Goal: Task Accomplishment & Management: Use online tool/utility

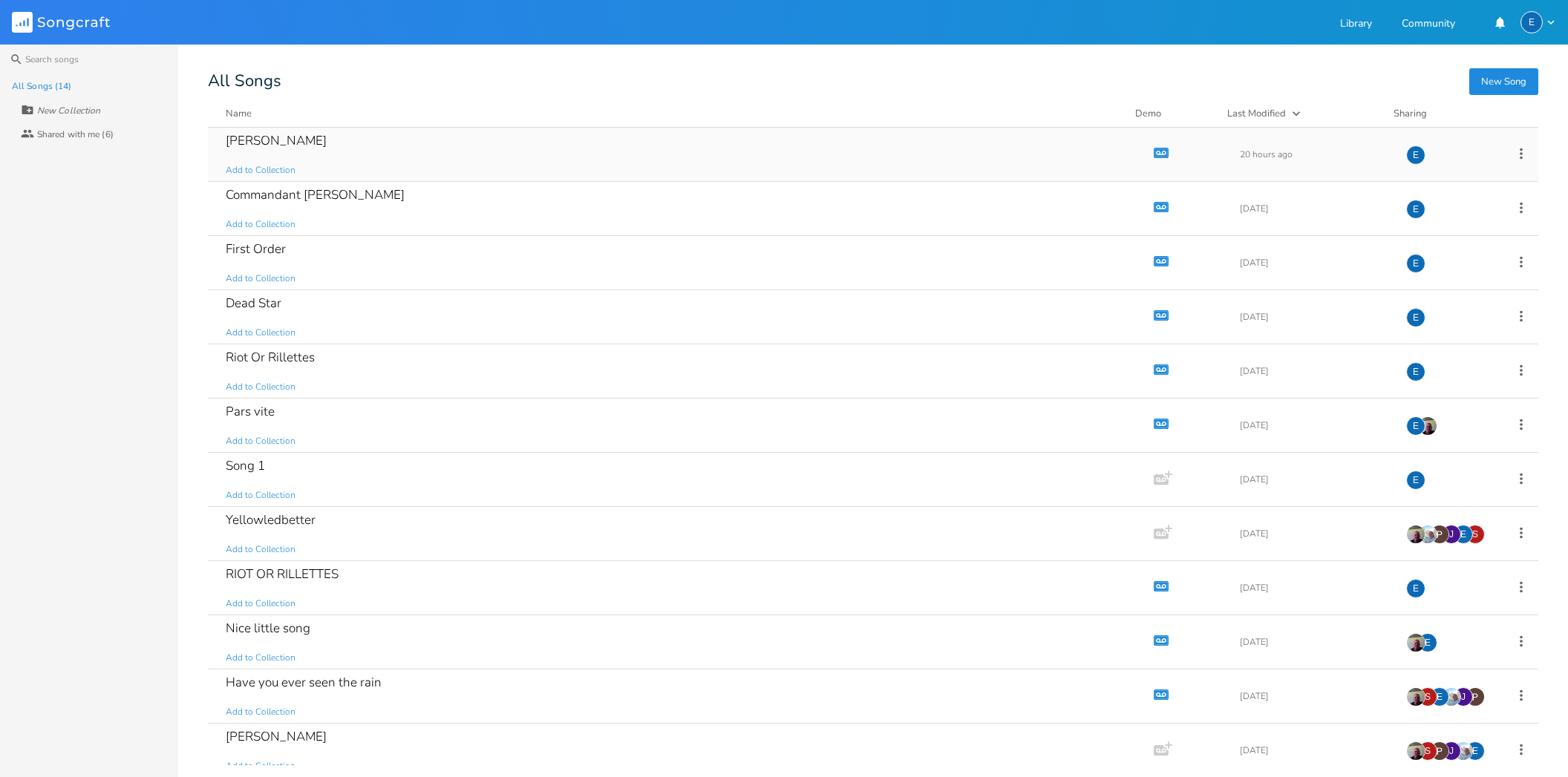
click at [233, 140] on div "[PERSON_NAME]" at bounding box center [276, 140] width 101 height 12
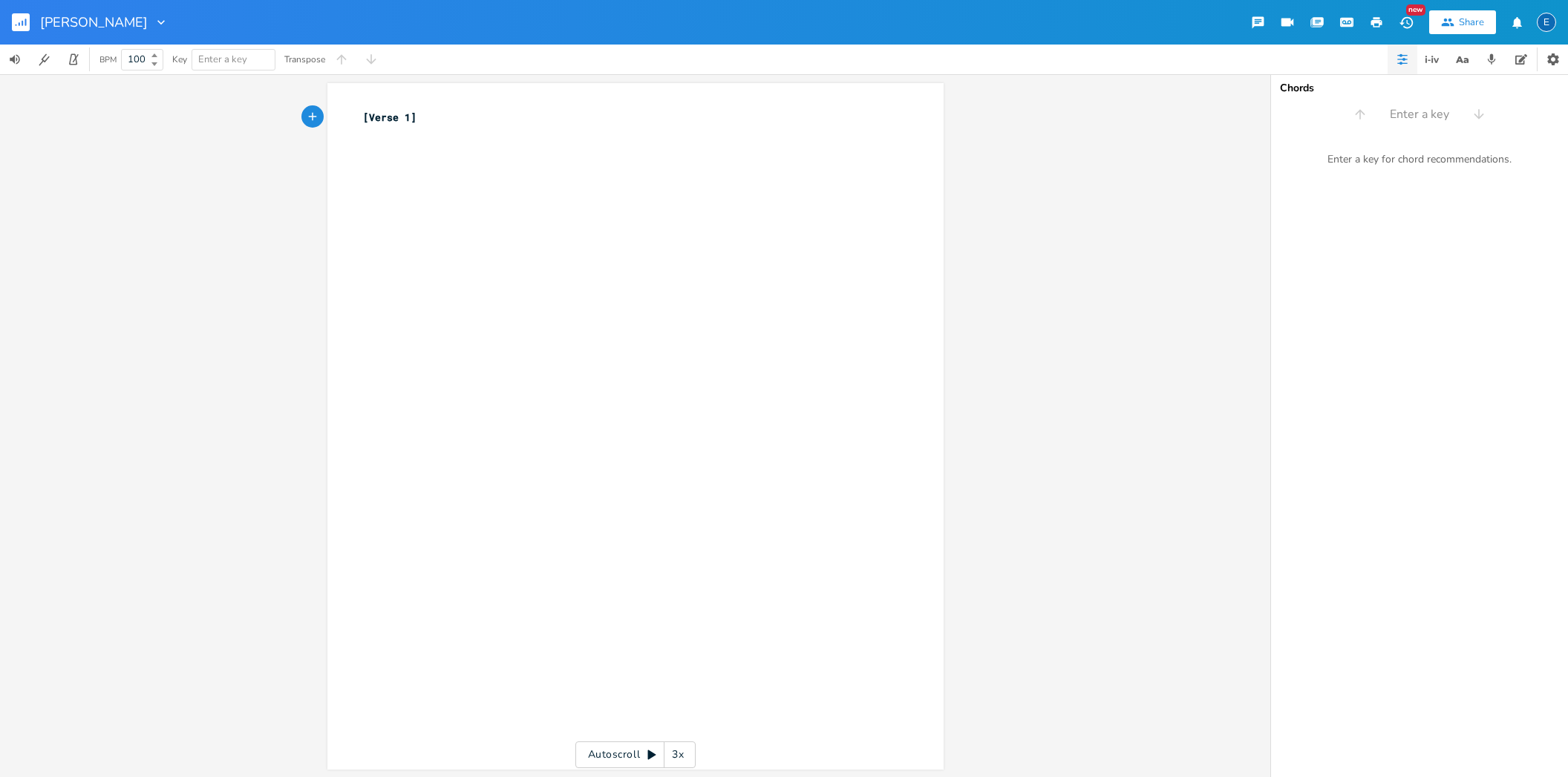
click at [154, 22] on icon "button" at bounding box center [161, 22] width 15 height 15
click at [108, 39] on icon at bounding box center [105, 42] width 8 height 8
click at [57, 21] on input "[PERSON_NAME]" at bounding box center [66, 22] width 53 height 13
type input "Plo [PERSON_NAME]"
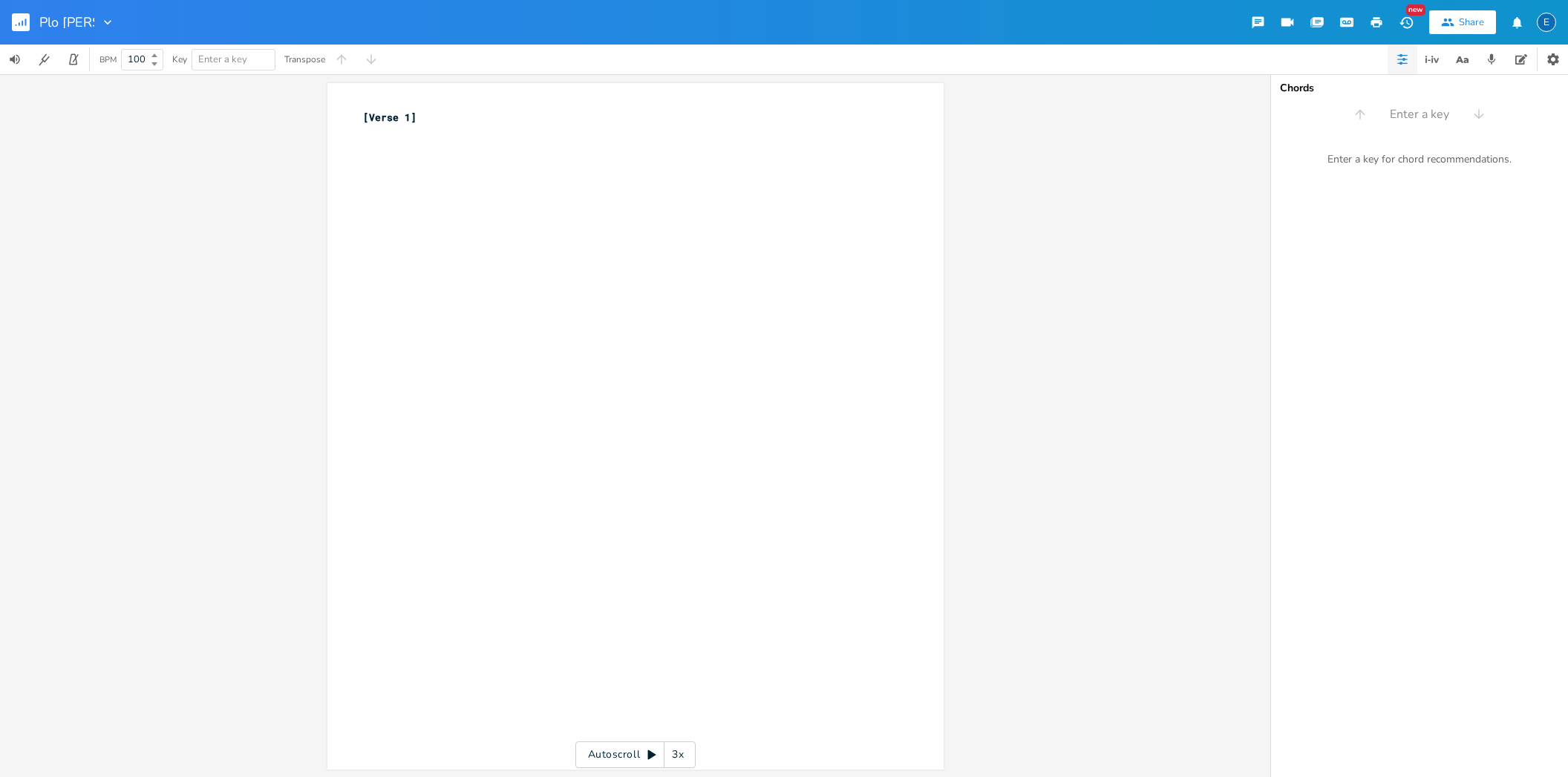
click at [211, 133] on div "xxxxxxxxxx [Verse 1] ​ Autoscroll 3x" at bounding box center [635, 425] width 1270 height 703
click at [25, 24] on icon "button" at bounding box center [26, 22] width 2 height 7
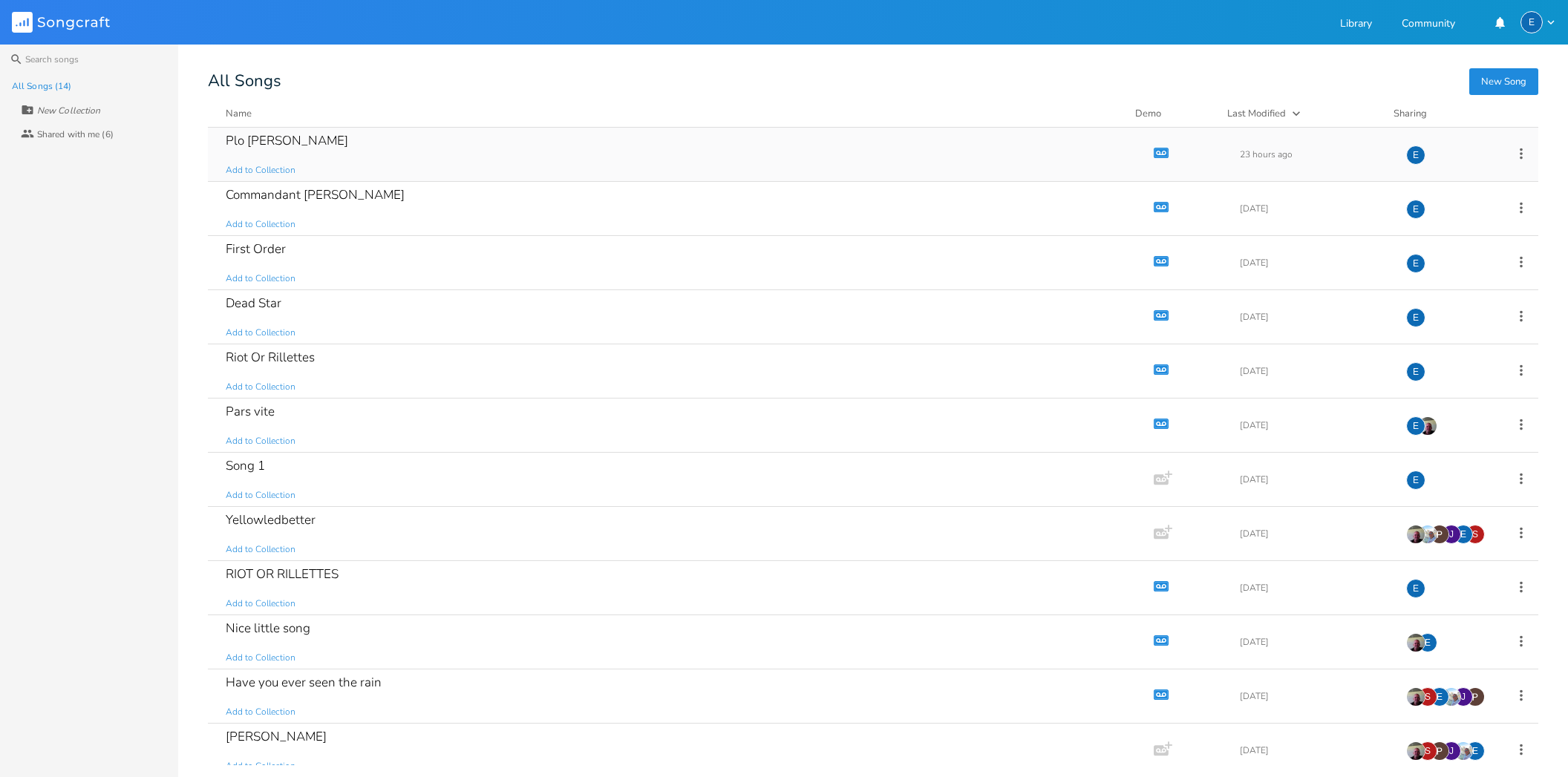
click at [1155, 151] on icon "button" at bounding box center [1160, 153] width 12 height 8
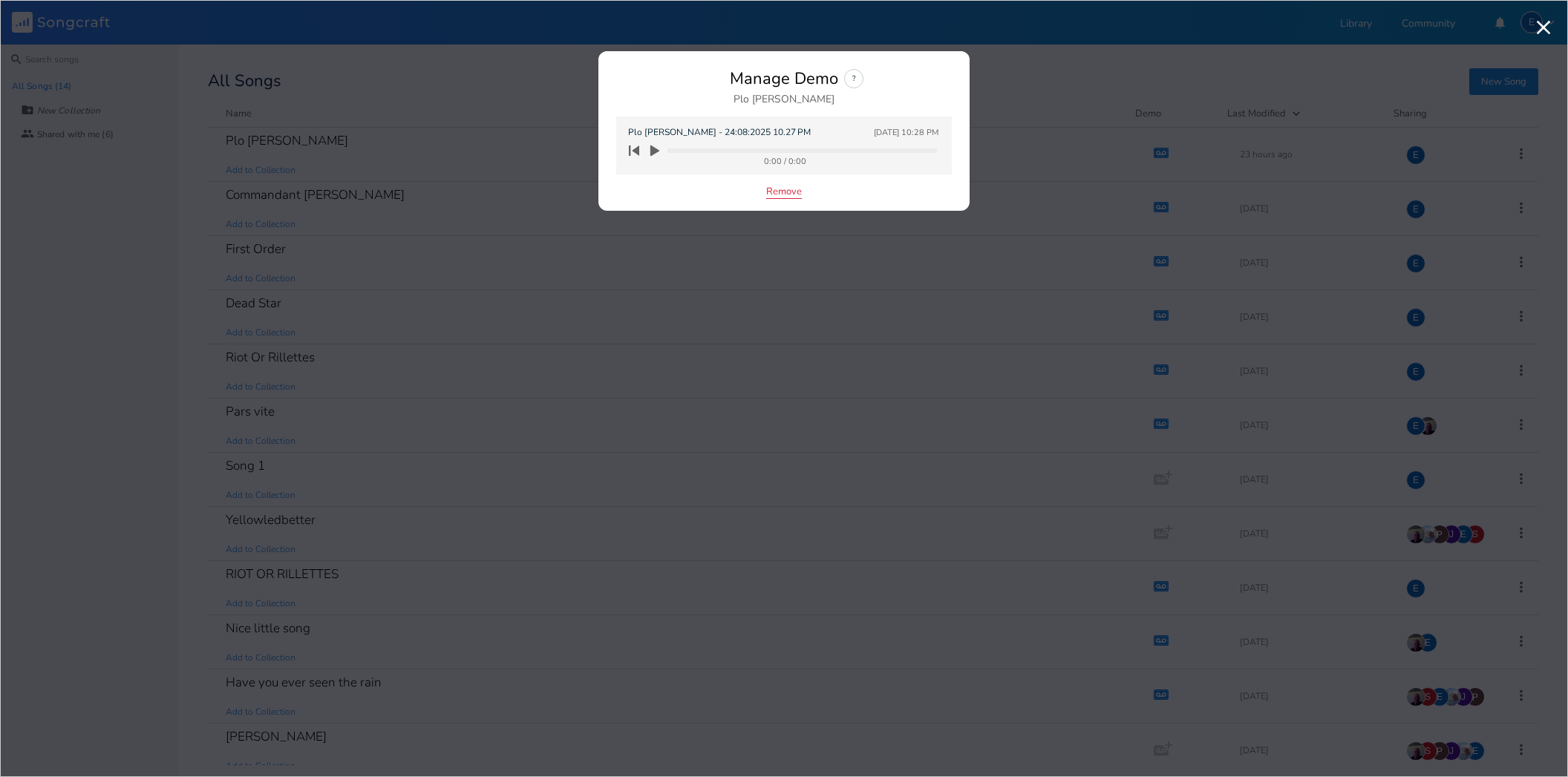
click at [787, 188] on button "Remove" at bounding box center [784, 192] width 36 height 12
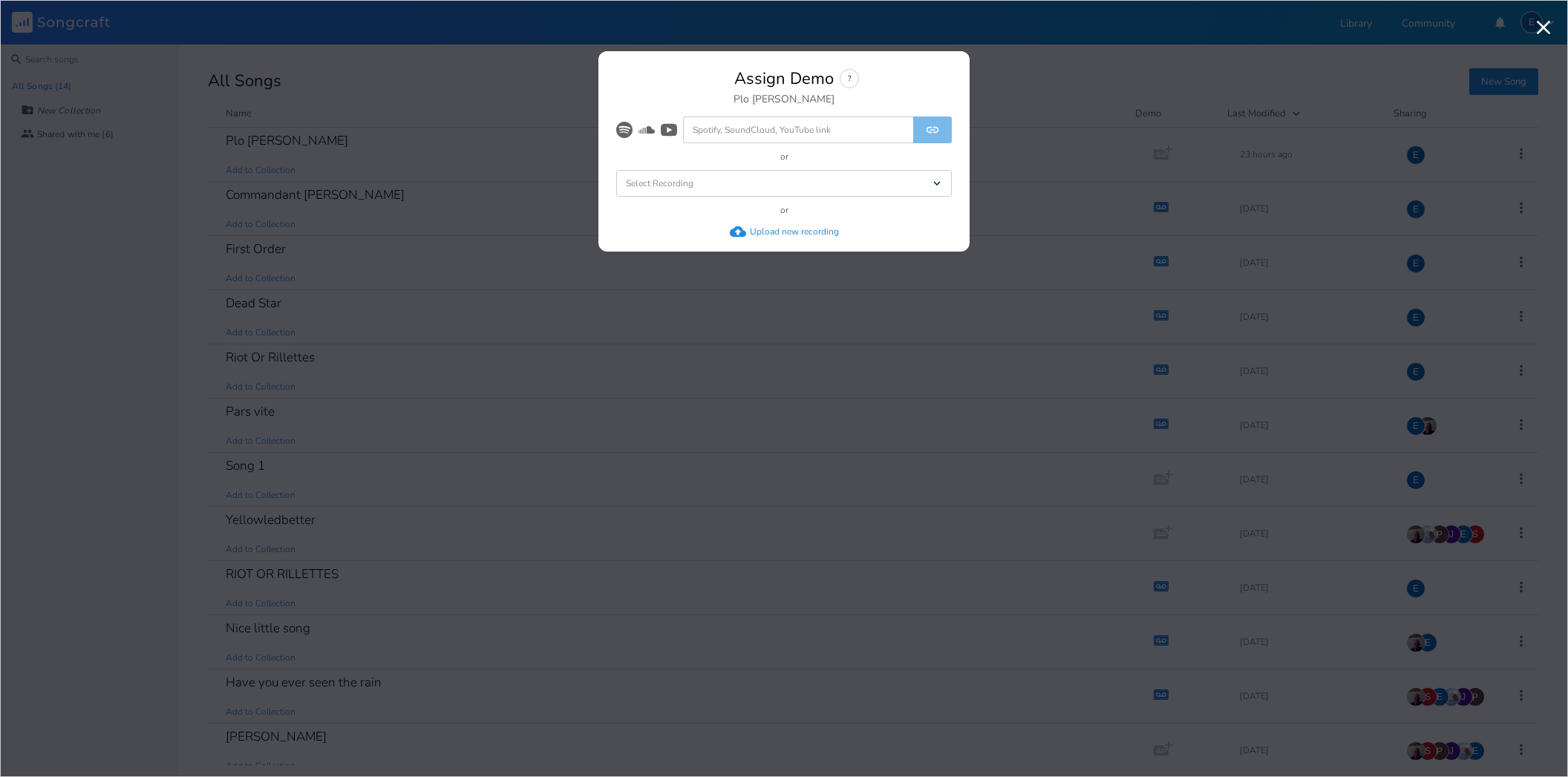
click at [763, 227] on div "Upload new recording" at bounding box center [794, 232] width 89 height 12
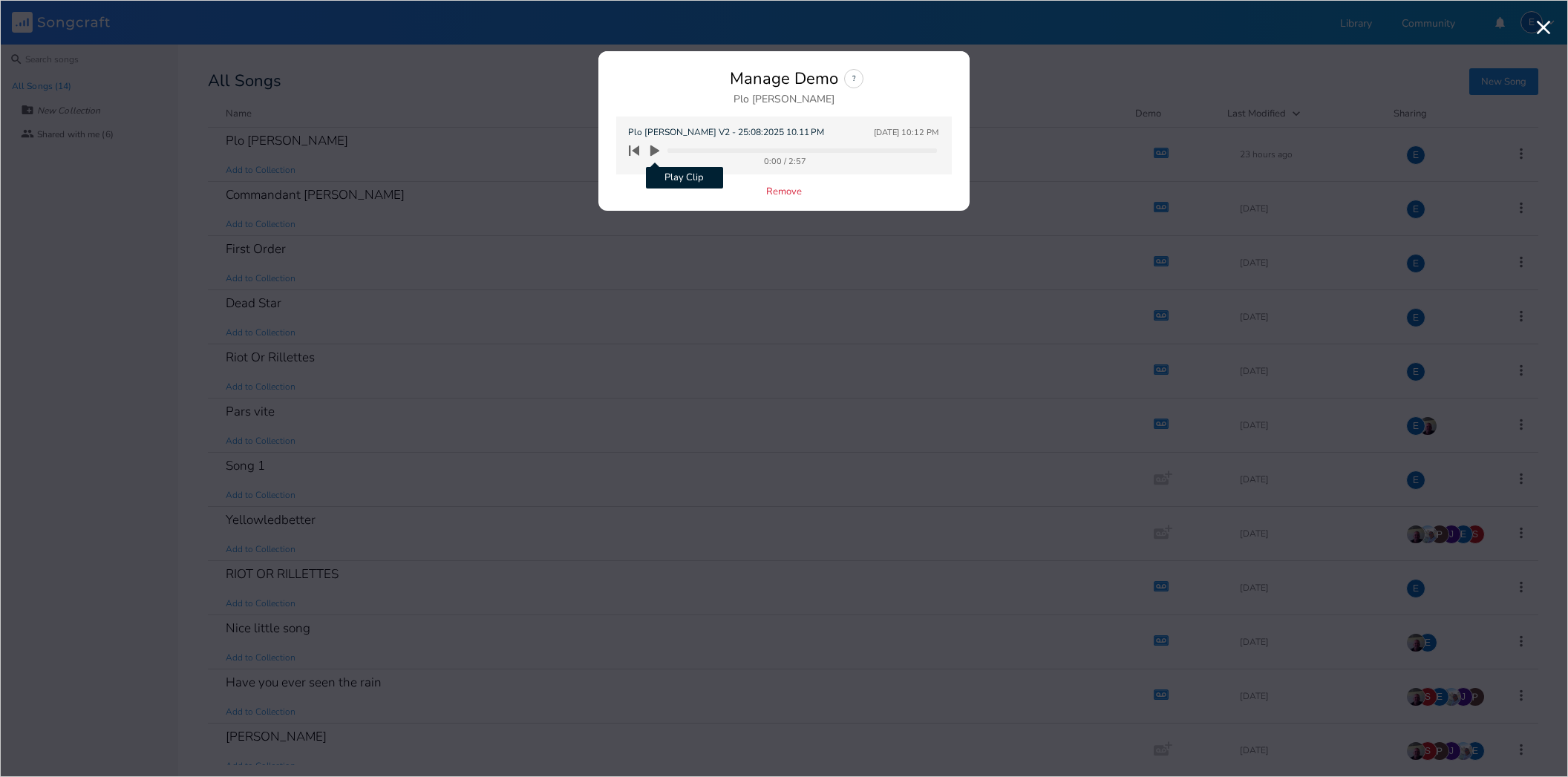
click at [654, 148] on icon "button" at bounding box center [654, 150] width 9 height 11
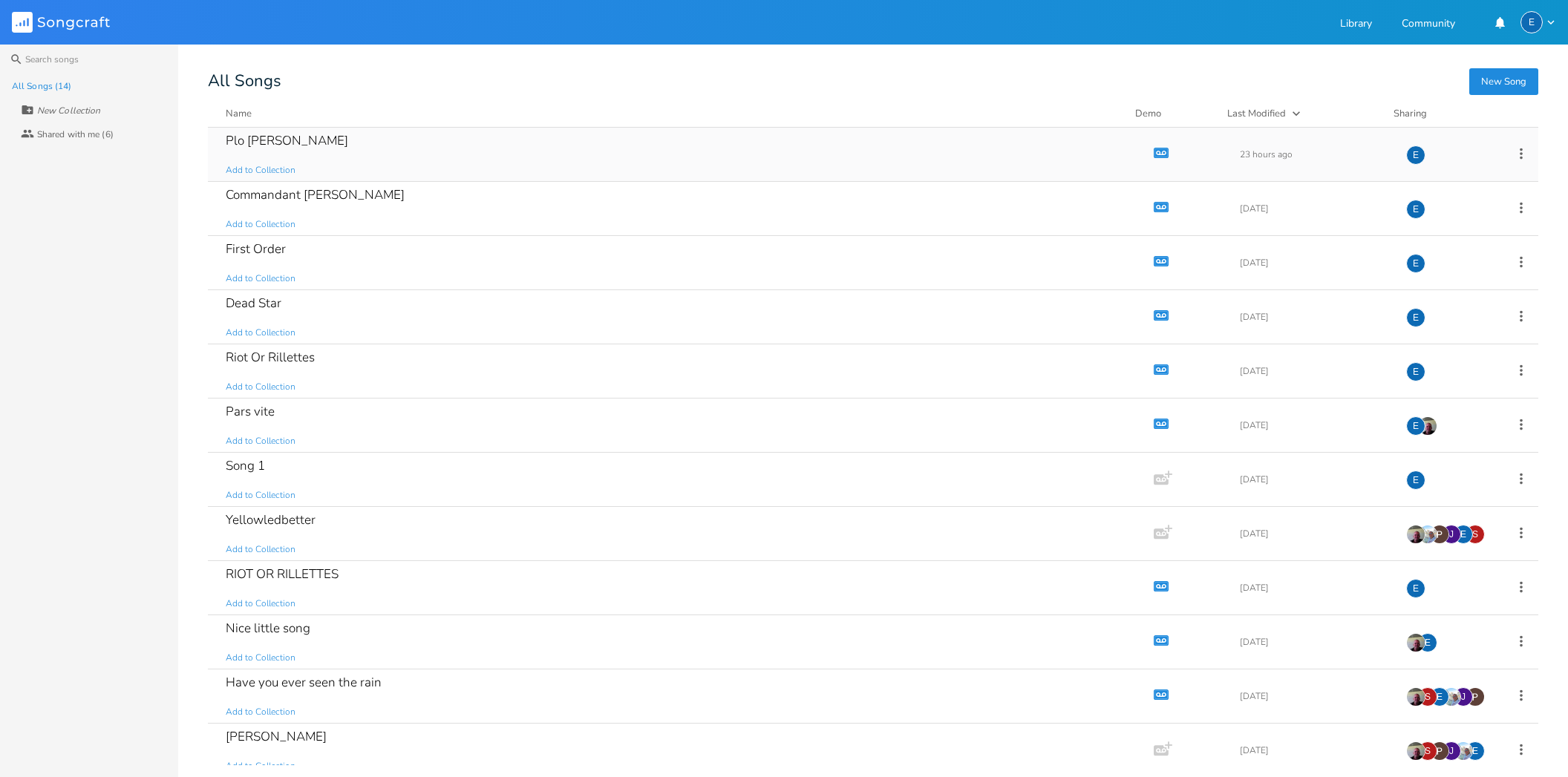
click at [1154, 149] on icon "button" at bounding box center [1161, 152] width 15 height 11
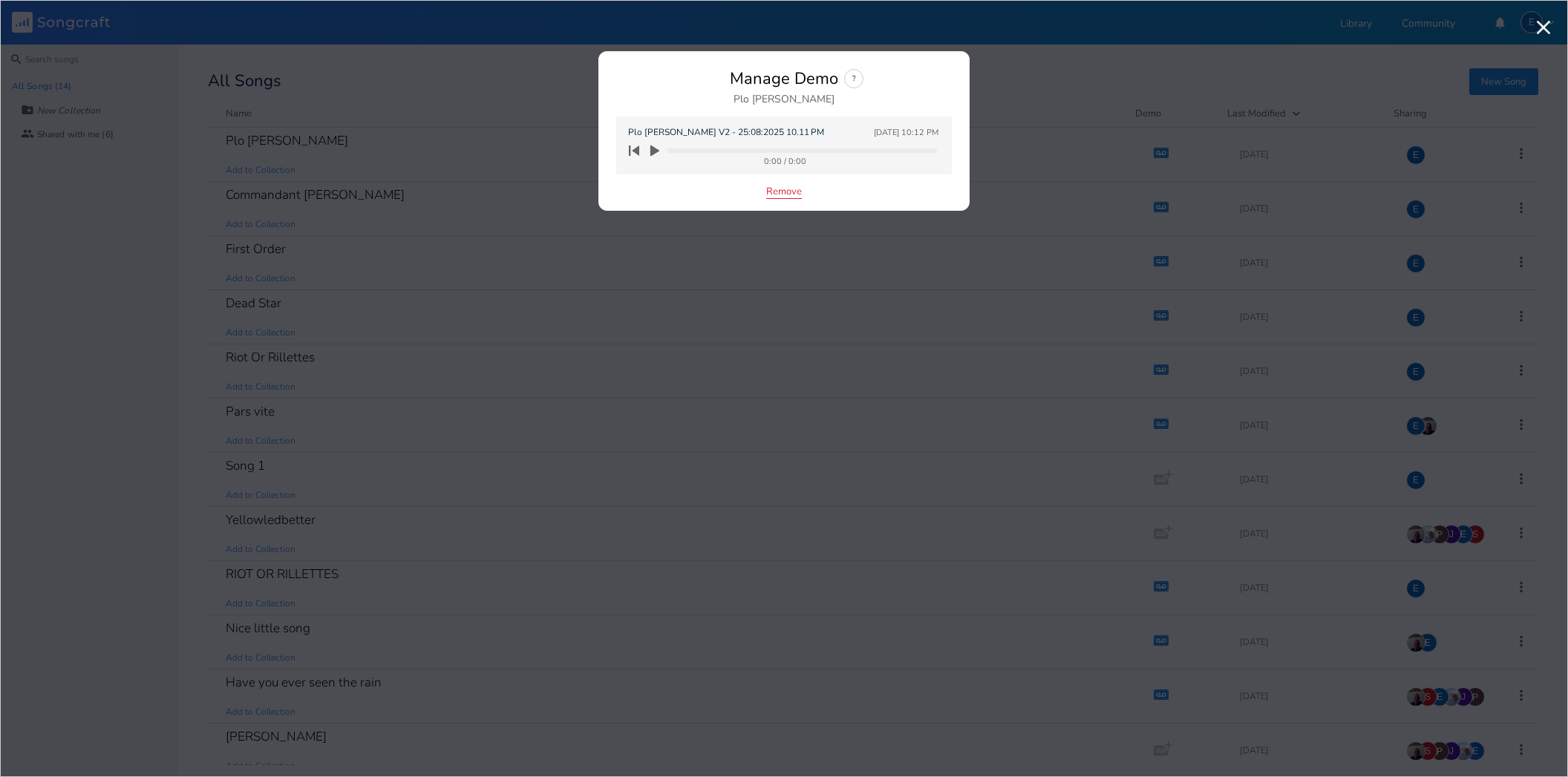
click at [789, 190] on button "Remove" at bounding box center [784, 192] width 36 height 12
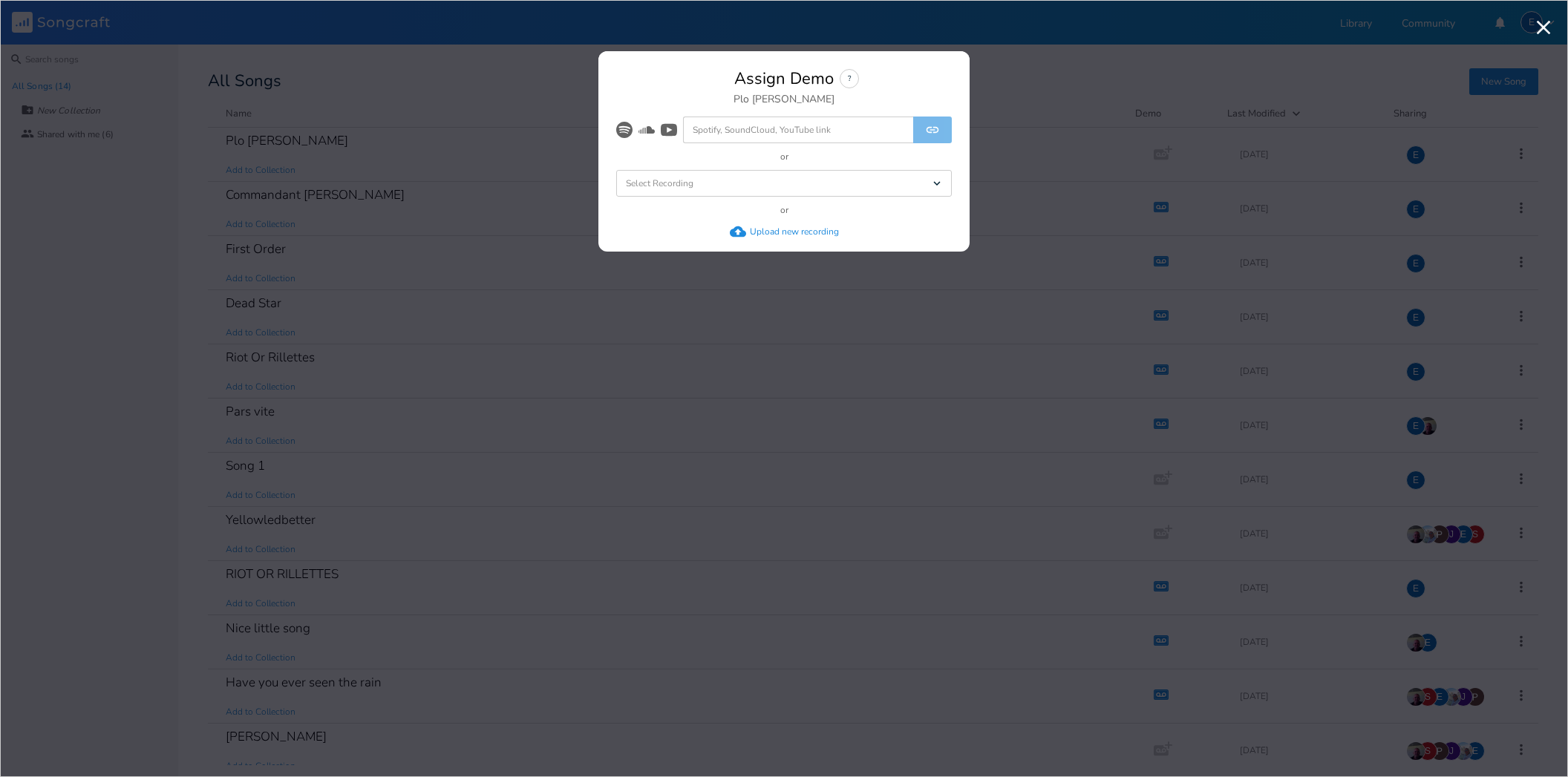
click at [765, 232] on div "Upload new recording" at bounding box center [794, 232] width 89 height 12
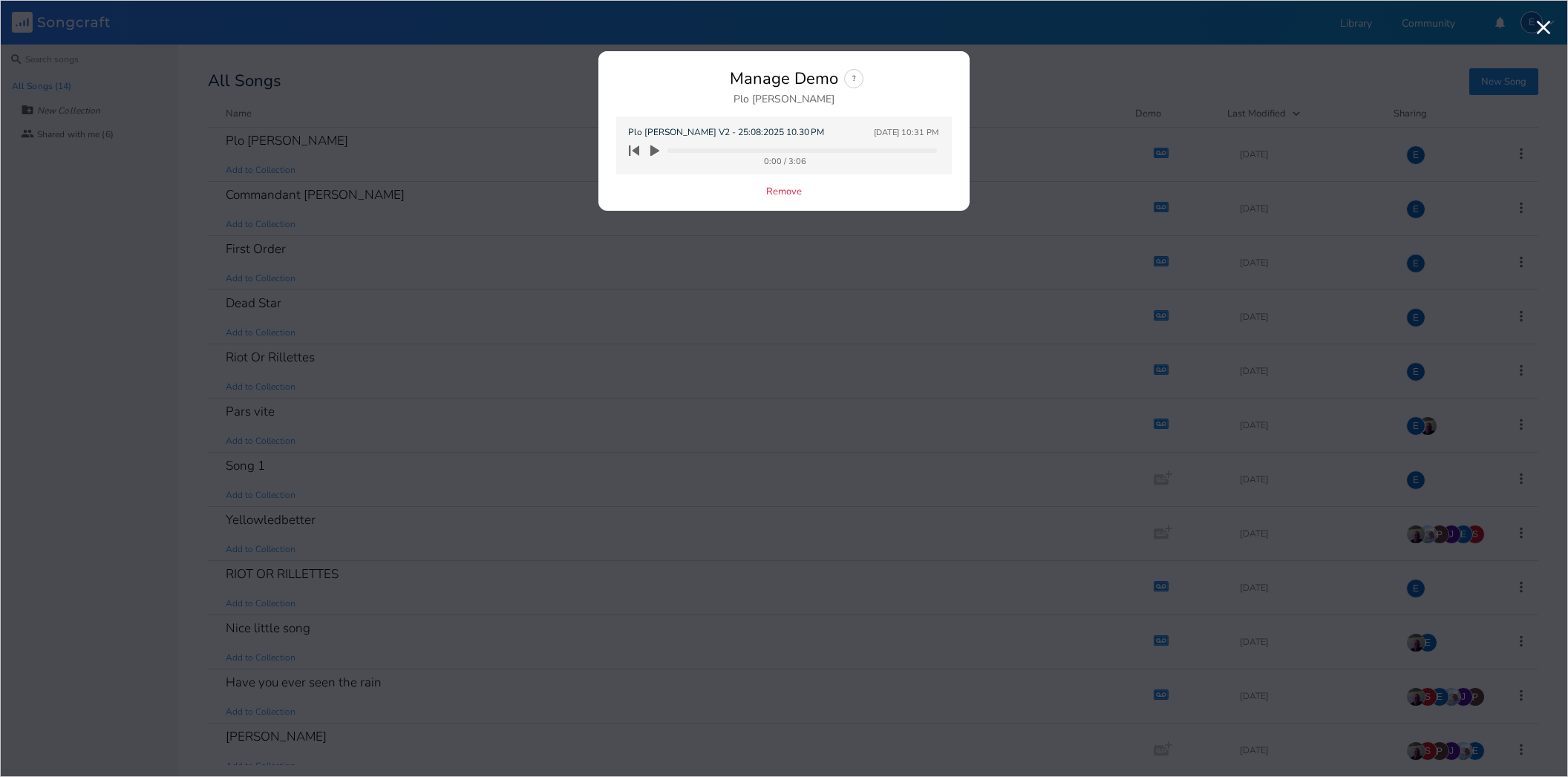
click at [656, 150] on icon "button" at bounding box center [654, 150] width 9 height 11
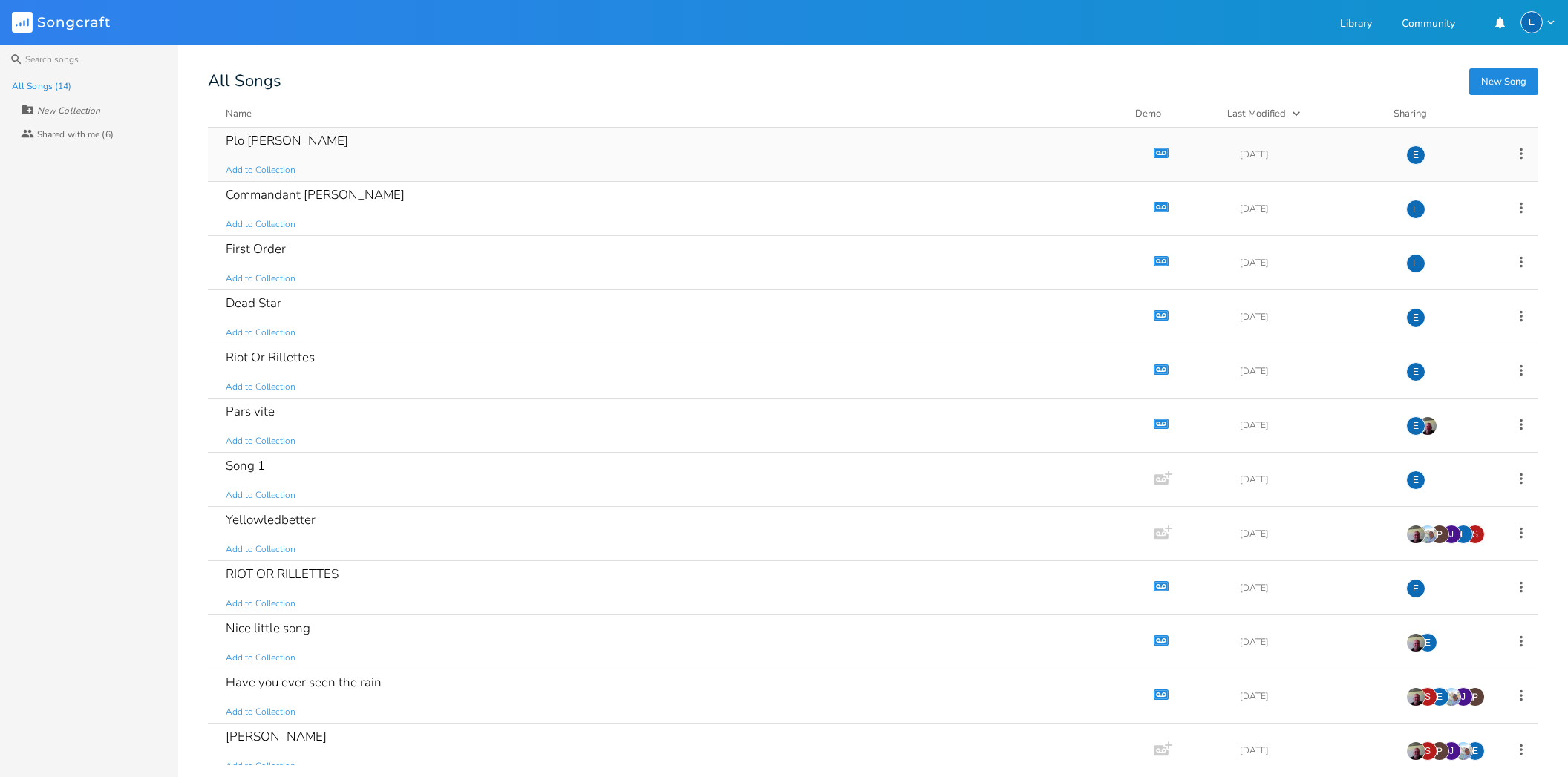
click at [1157, 152] on icon "button" at bounding box center [1158, 152] width 2 height 2
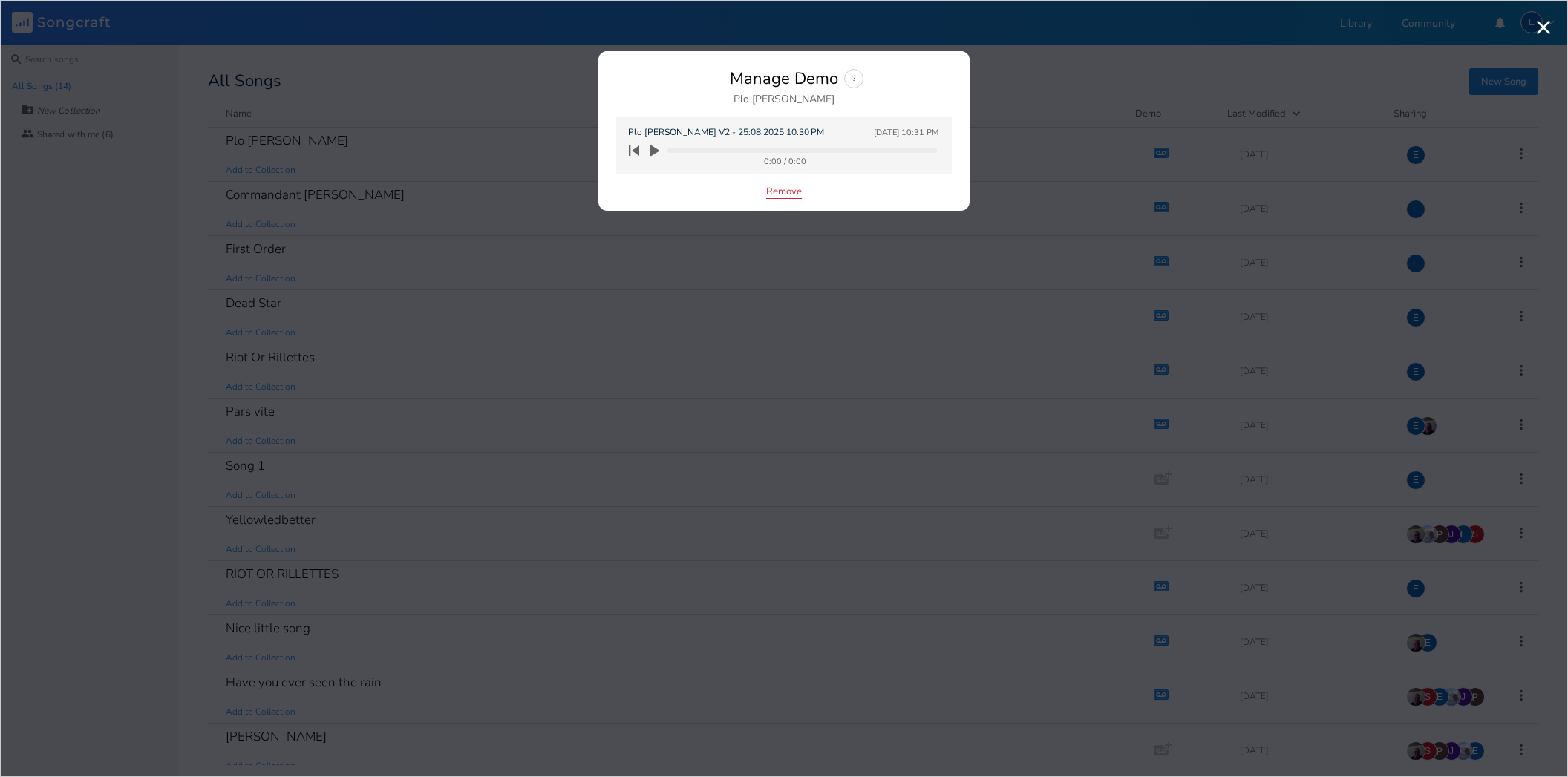
click at [773, 188] on button "Remove" at bounding box center [784, 192] width 36 height 12
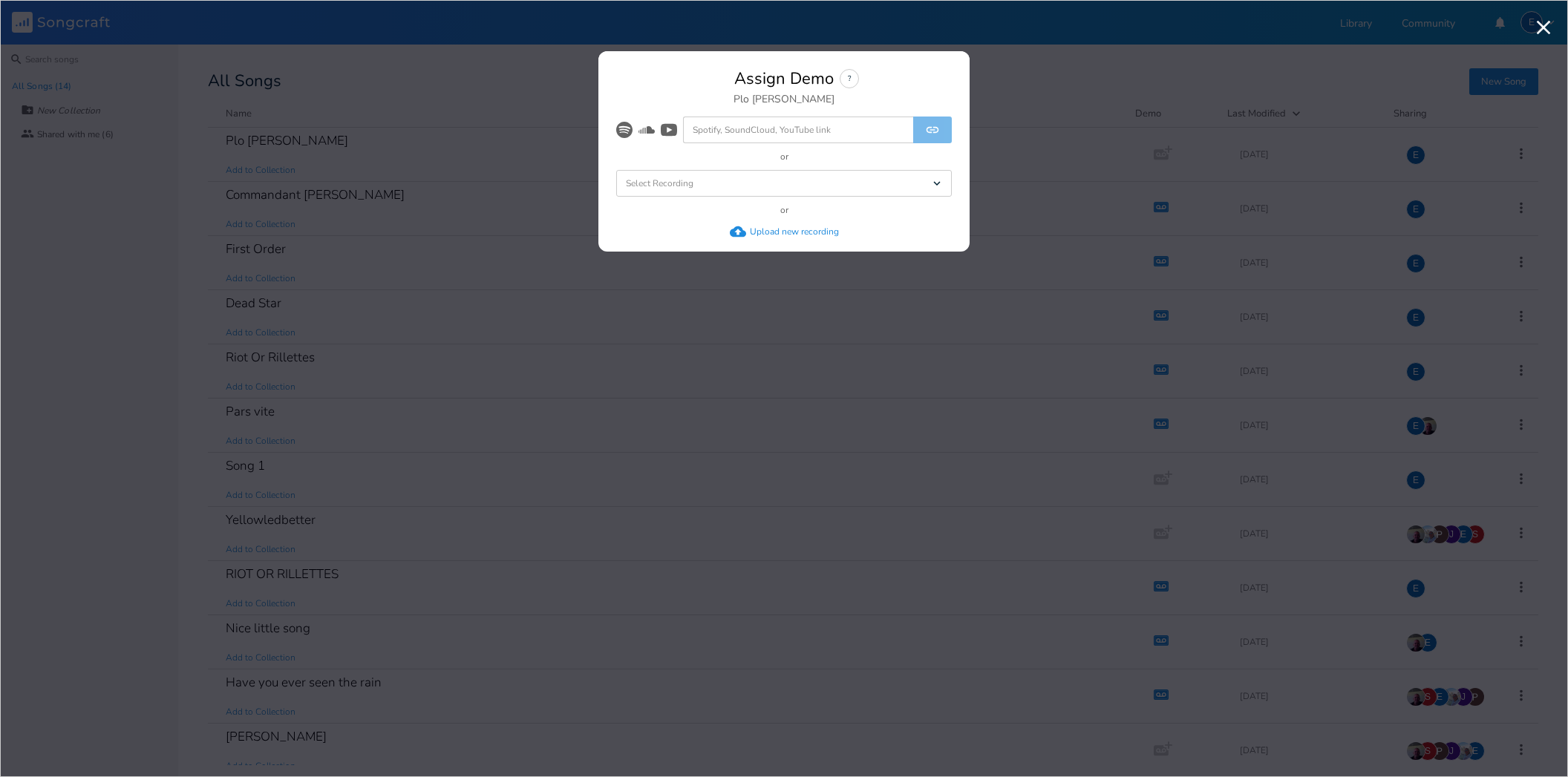
click at [768, 229] on div "Upload new recording" at bounding box center [794, 232] width 89 height 12
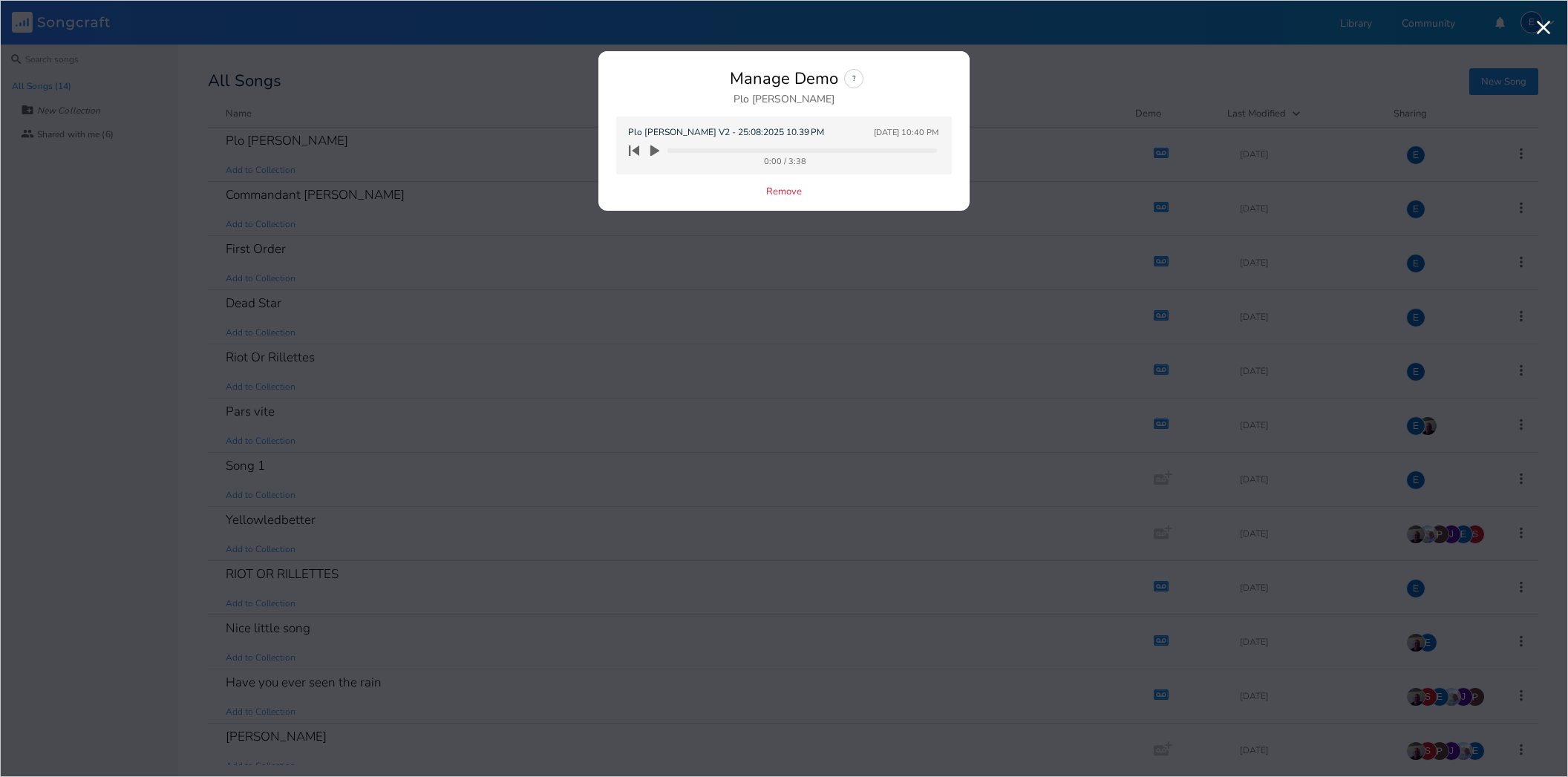
click at [654, 150] on icon "button" at bounding box center [654, 150] width 9 height 11
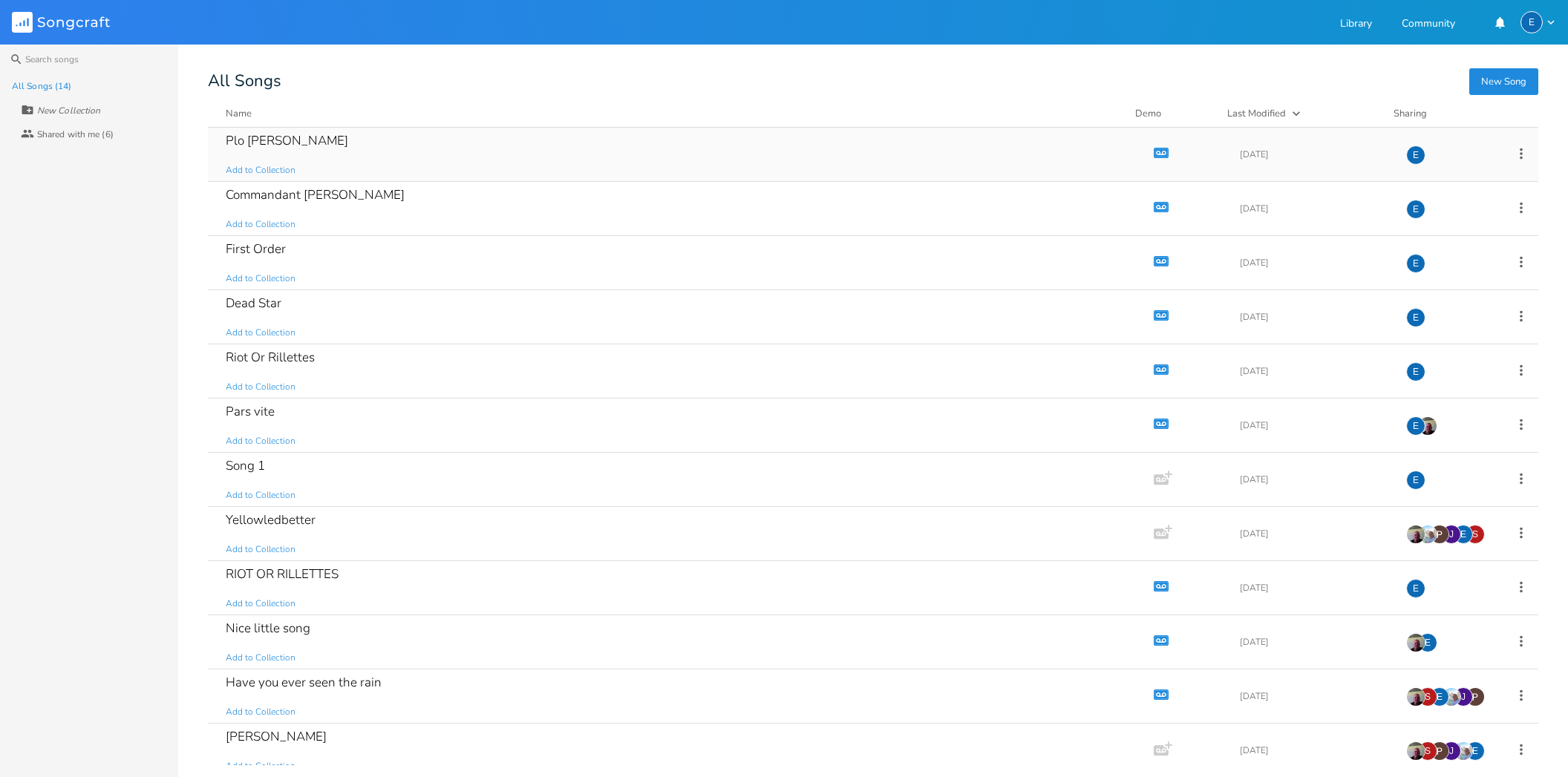
click at [1155, 150] on icon "button" at bounding box center [1160, 153] width 12 height 8
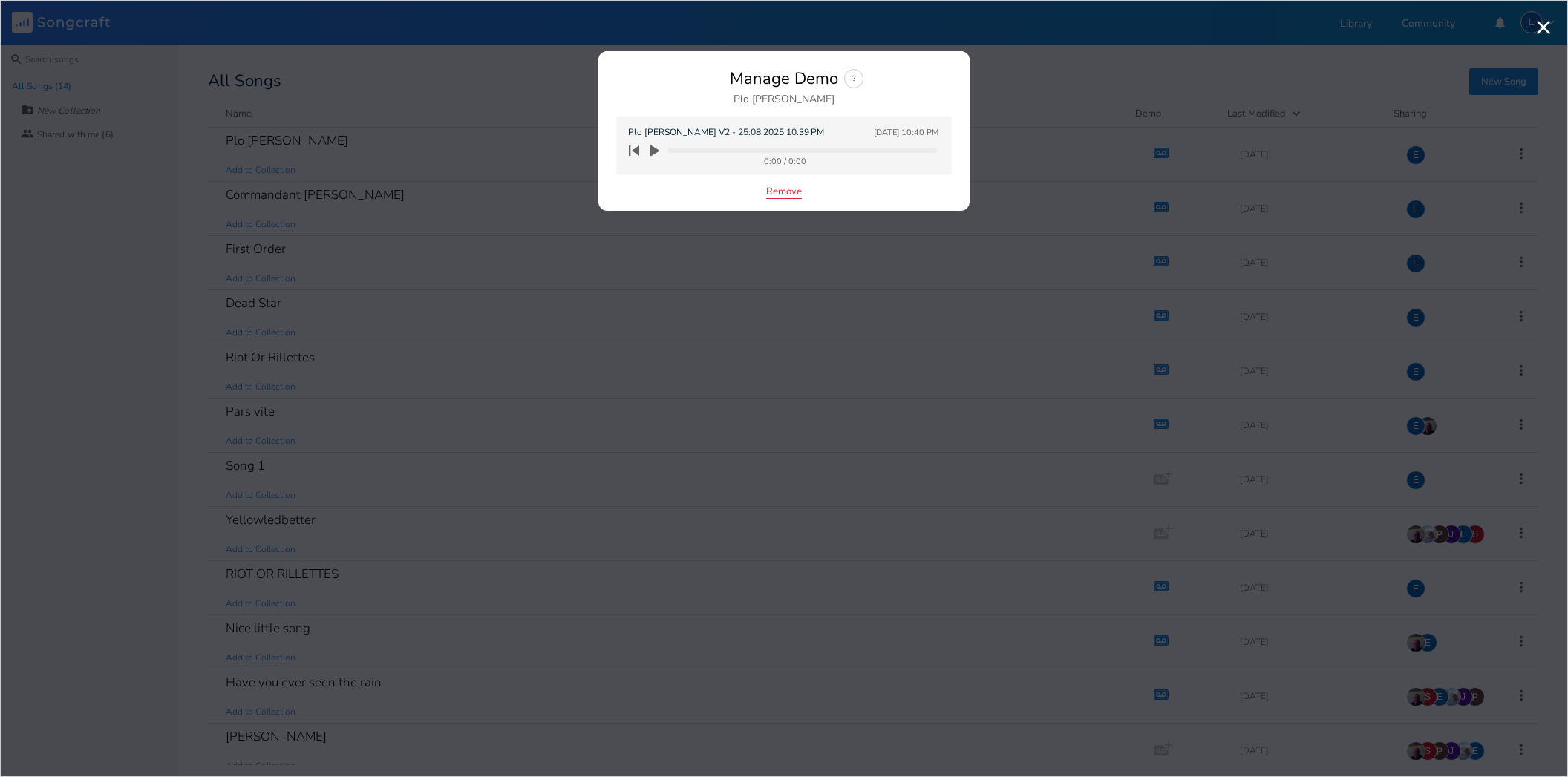
click at [782, 192] on button "Remove" at bounding box center [784, 192] width 36 height 12
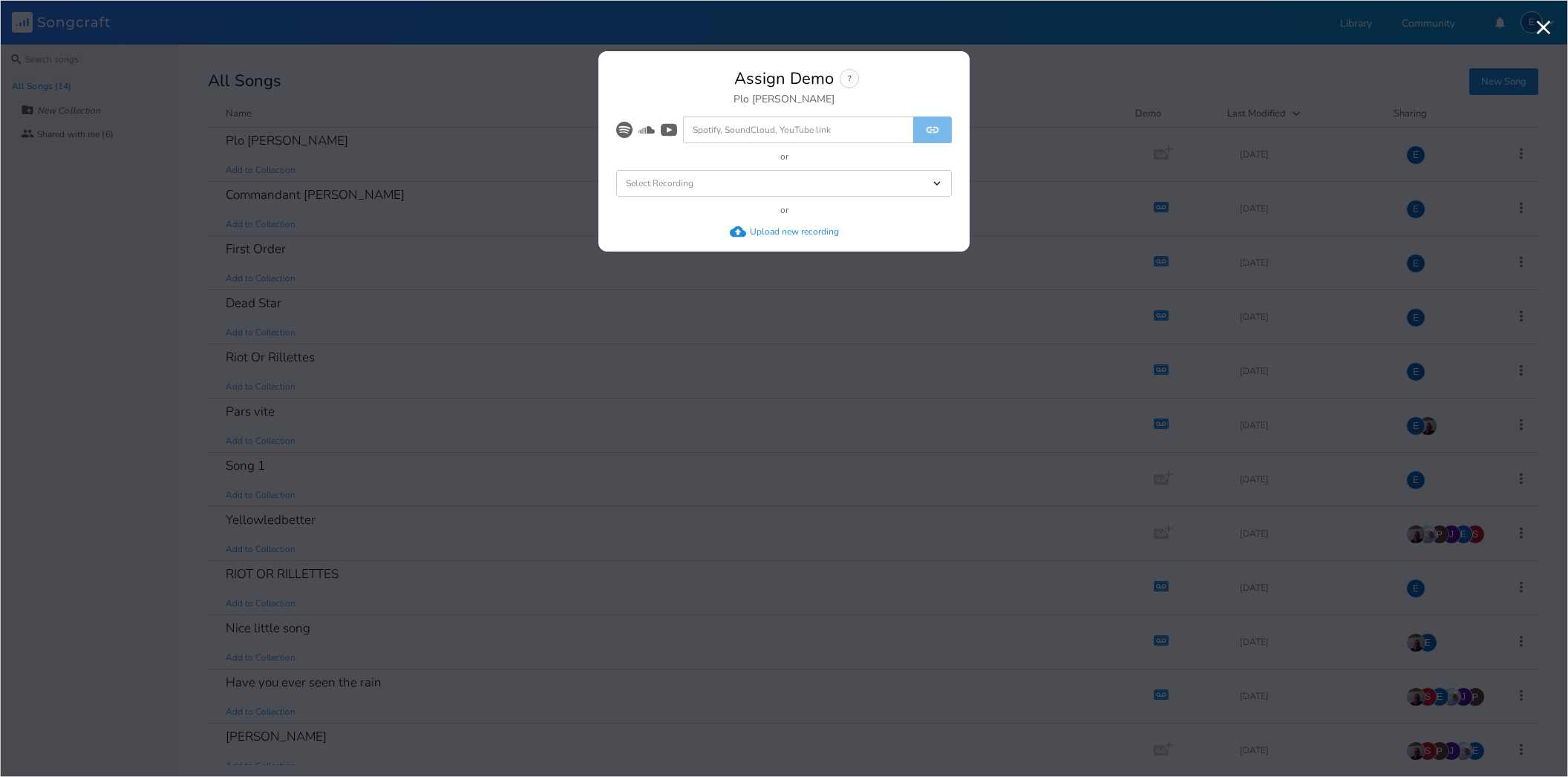
click at [771, 229] on div "Upload new recording" at bounding box center [794, 232] width 89 height 12
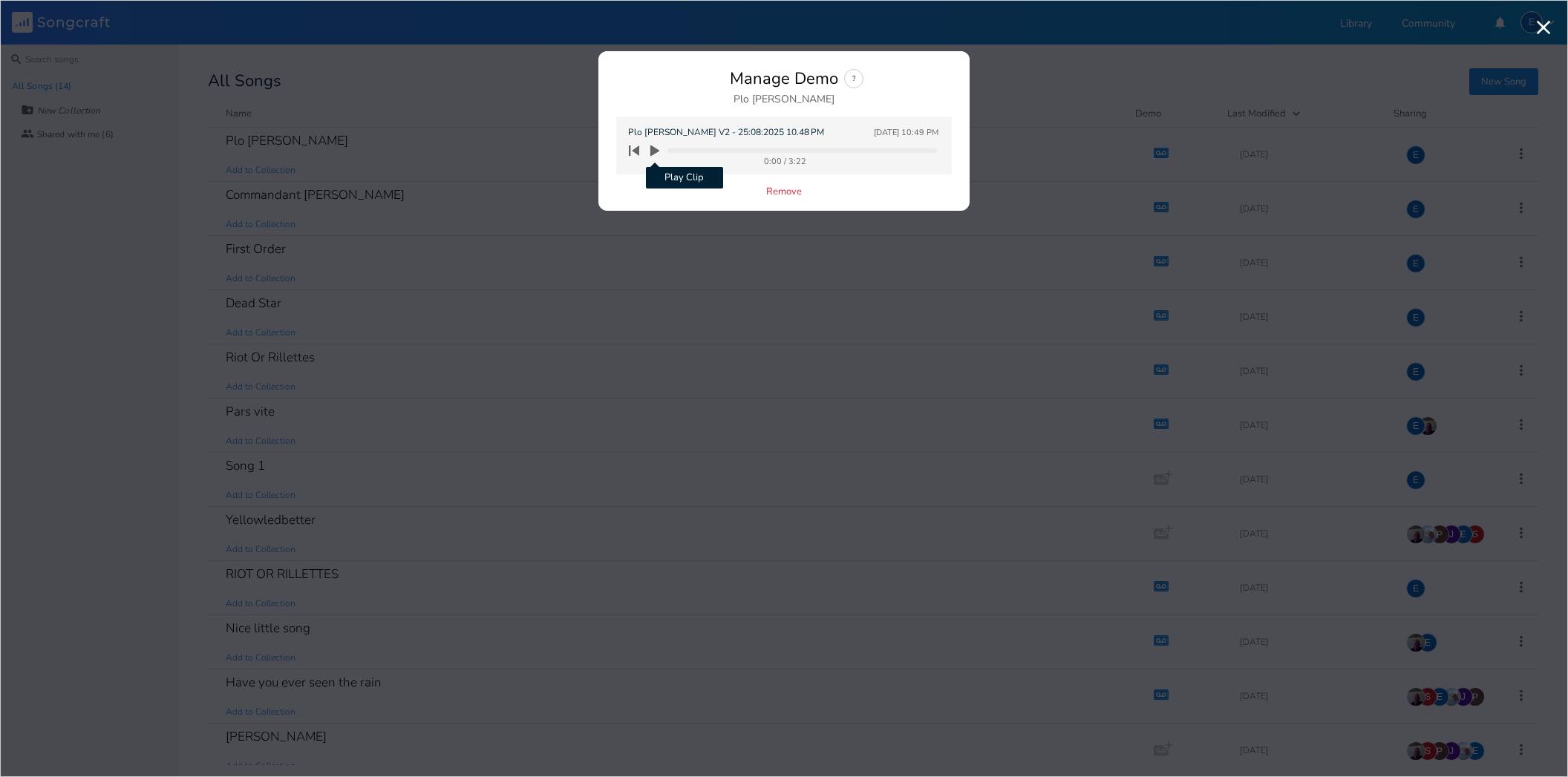
click at [656, 151] on icon "button" at bounding box center [654, 150] width 9 height 11
drag, startPoint x: 550, startPoint y: 138, endPoint x: 541, endPoint y: 144, distance: 10.8
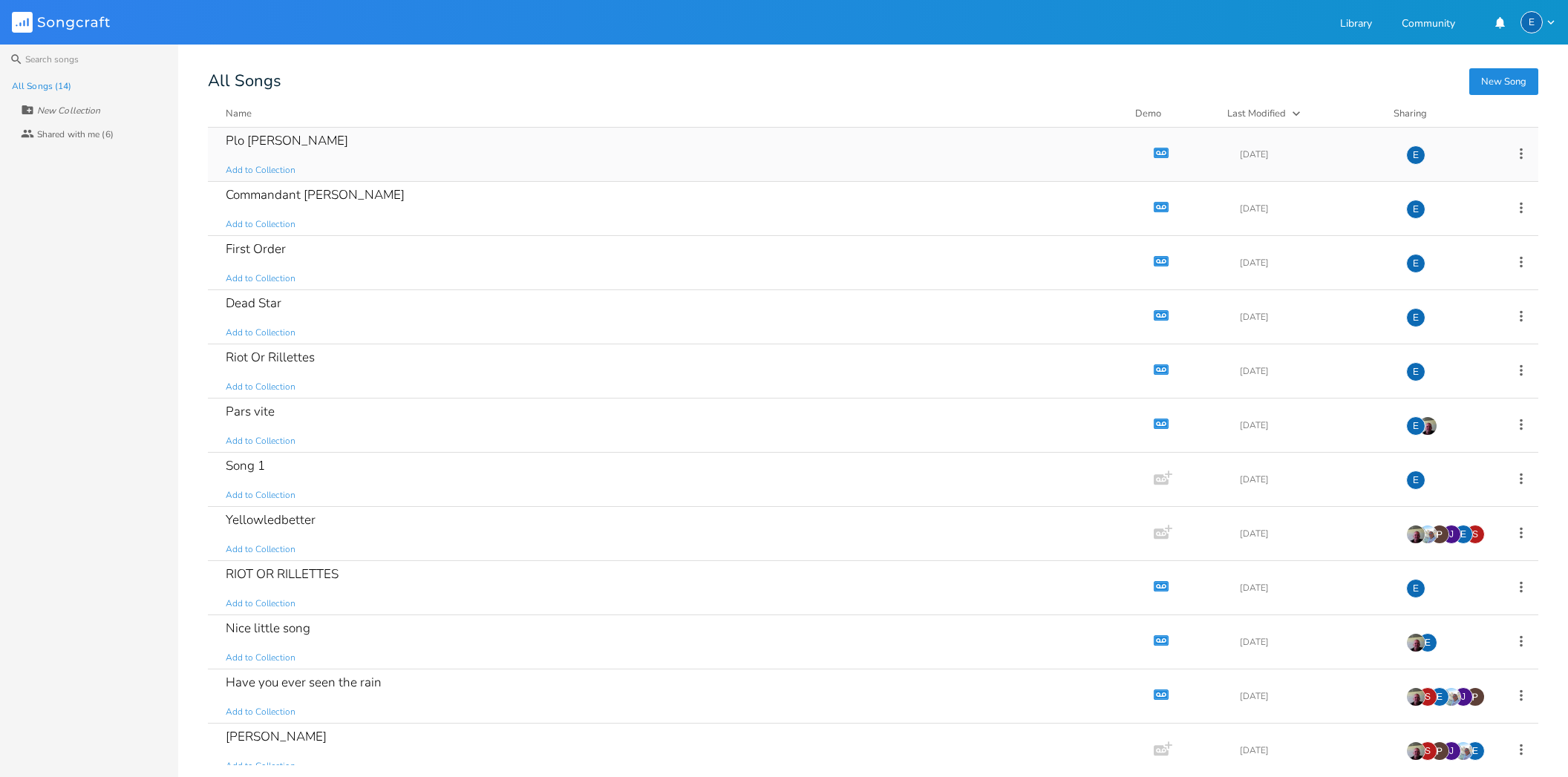
click at [1154, 151] on icon "Demo" at bounding box center [1161, 153] width 15 height 15
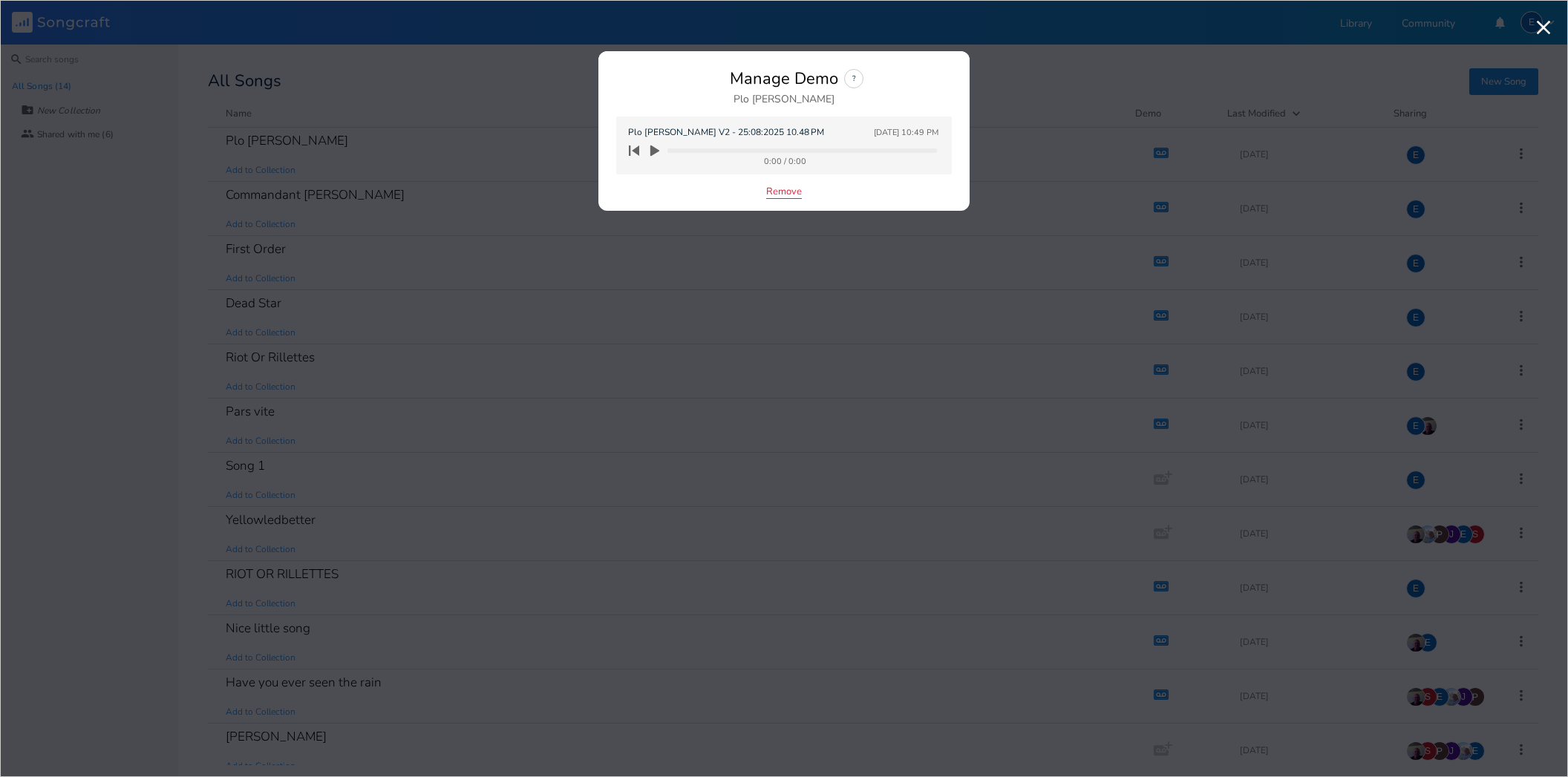
click at [775, 192] on button "Remove" at bounding box center [784, 192] width 36 height 12
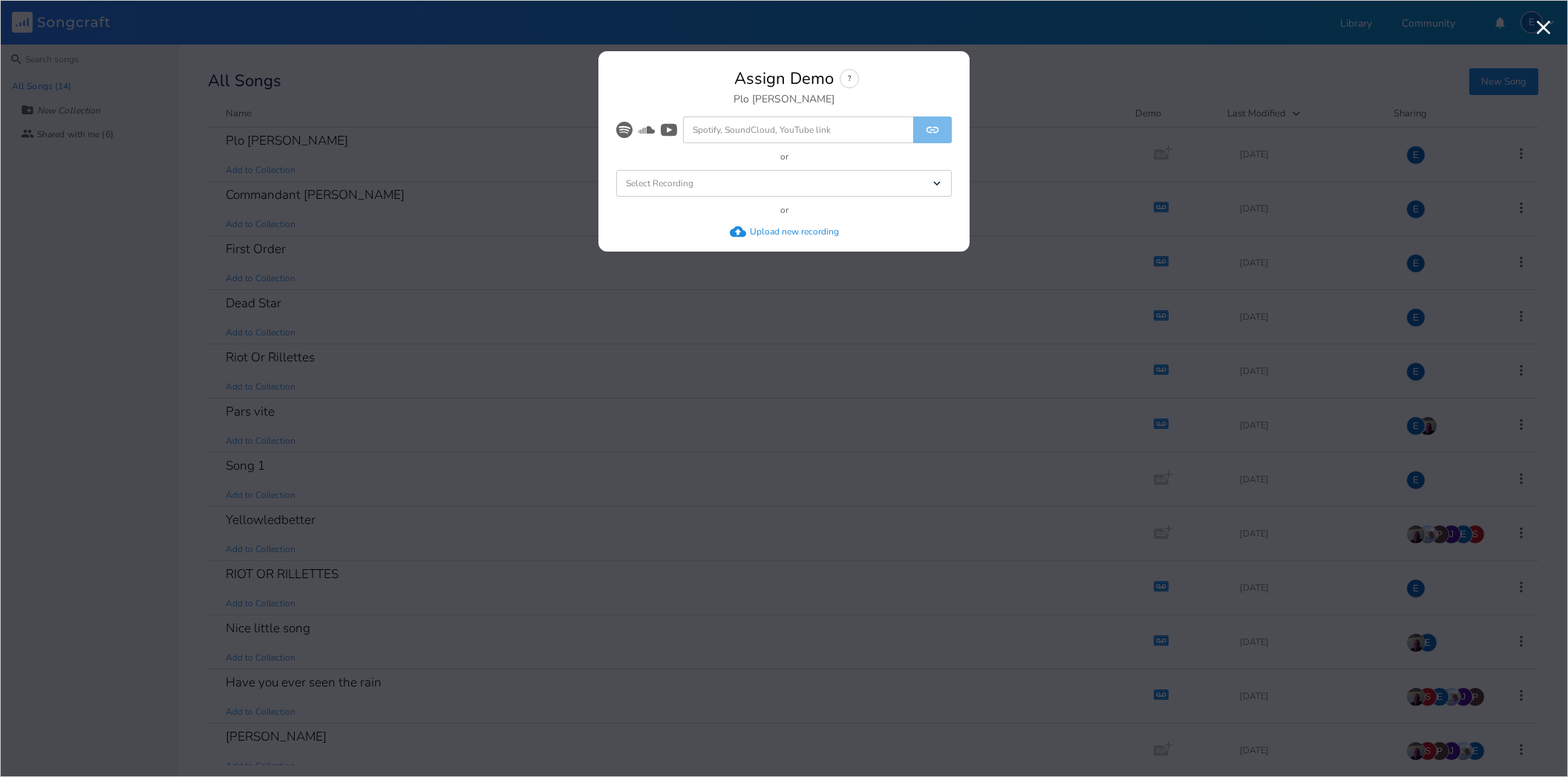
click at [761, 232] on div "Upload new recording" at bounding box center [794, 232] width 89 height 12
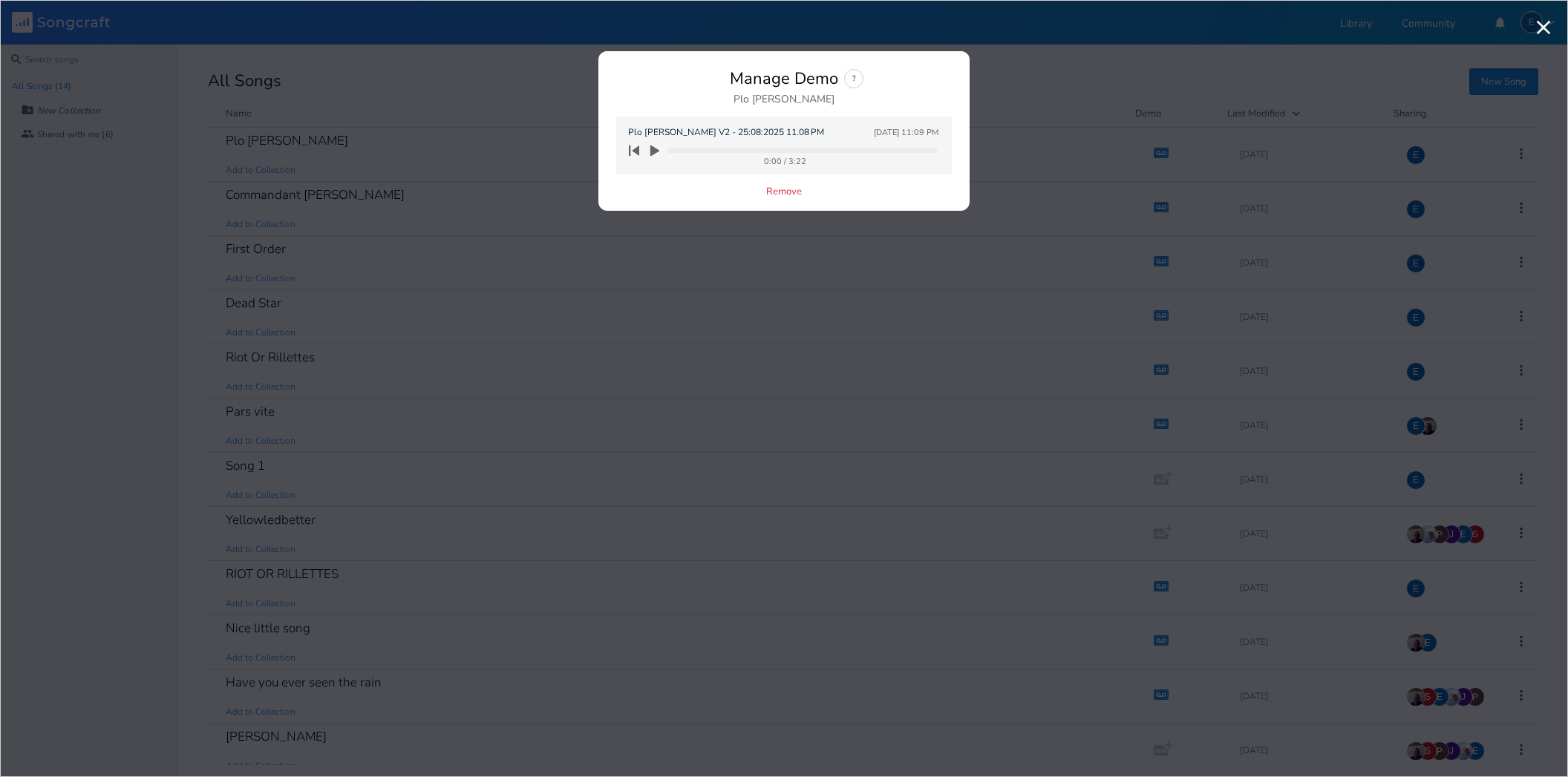
click at [654, 149] on icon "button" at bounding box center [654, 150] width 9 height 11
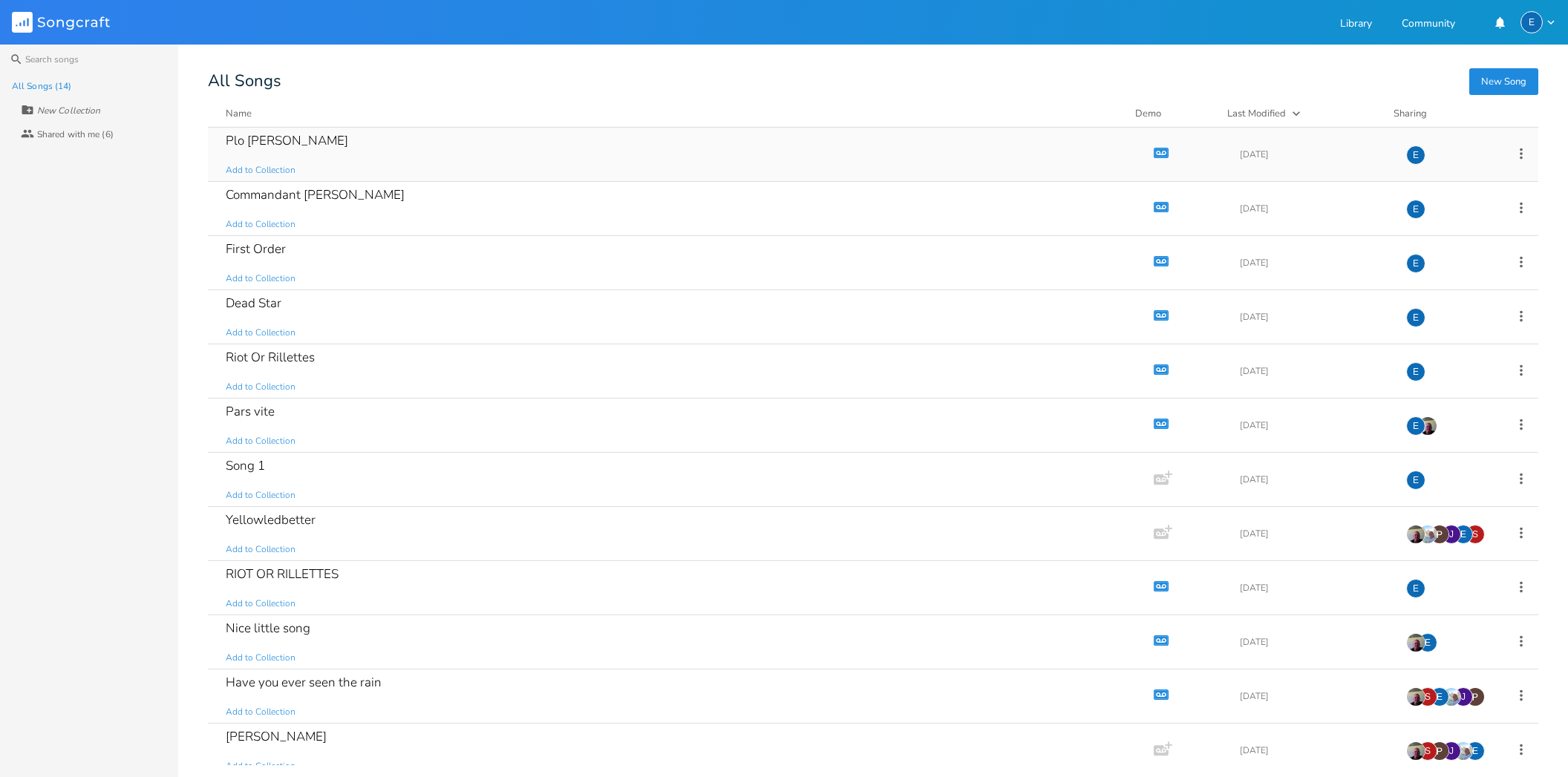
click at [1155, 151] on icon "button" at bounding box center [1160, 153] width 12 height 8
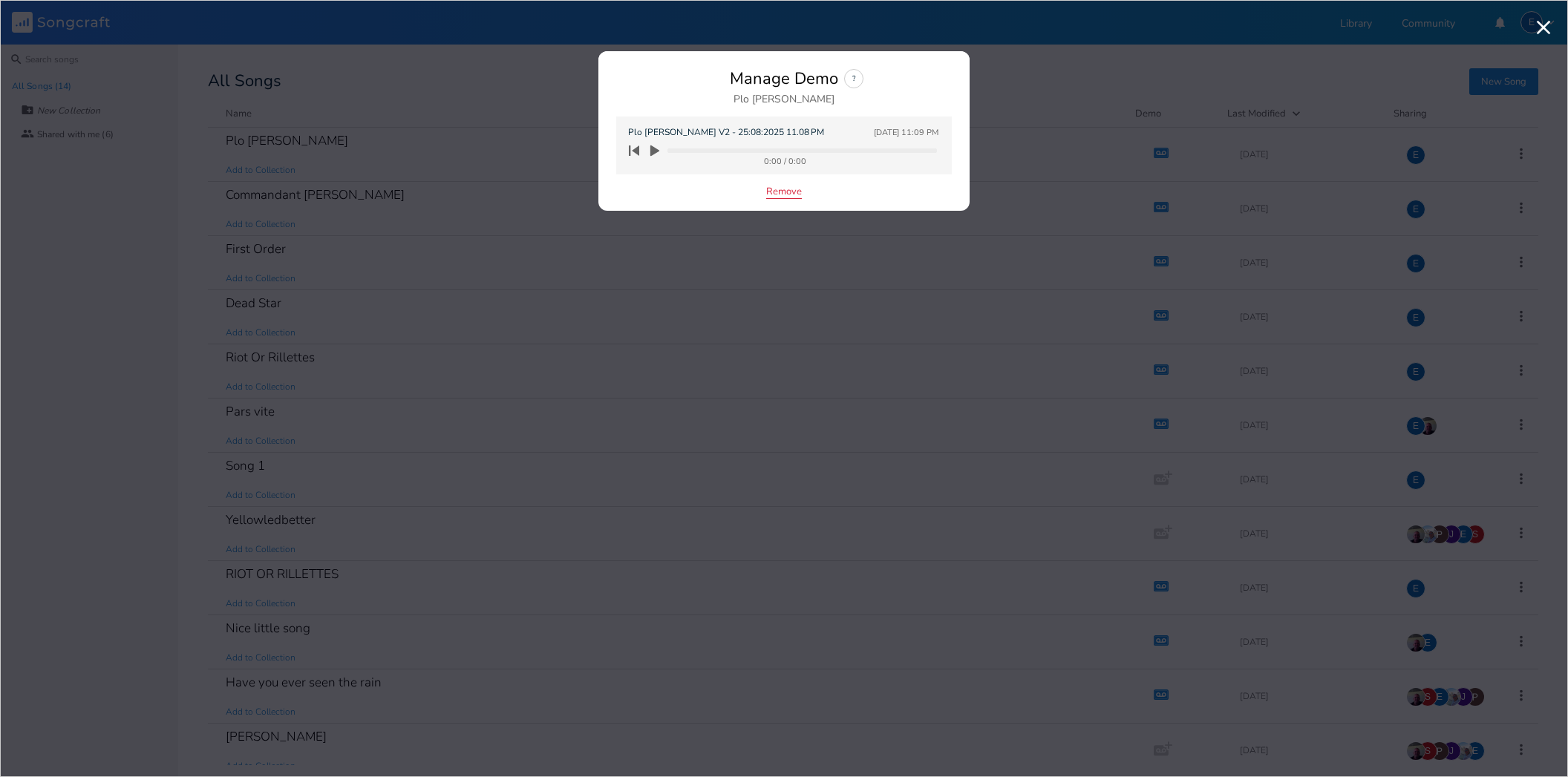
click at [784, 193] on button "Remove" at bounding box center [784, 192] width 36 height 12
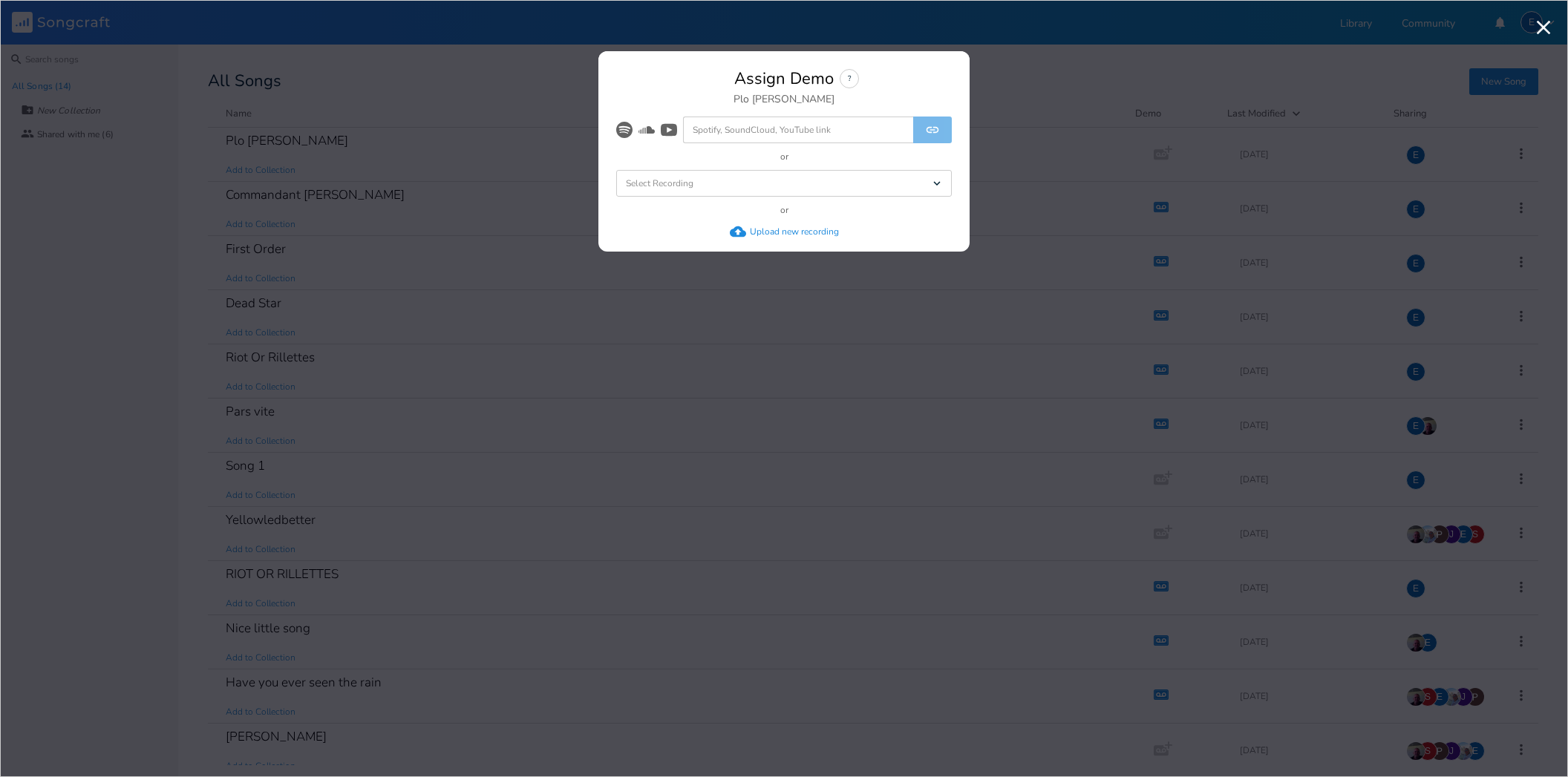
click at [758, 228] on div "Upload new recording" at bounding box center [794, 232] width 89 height 12
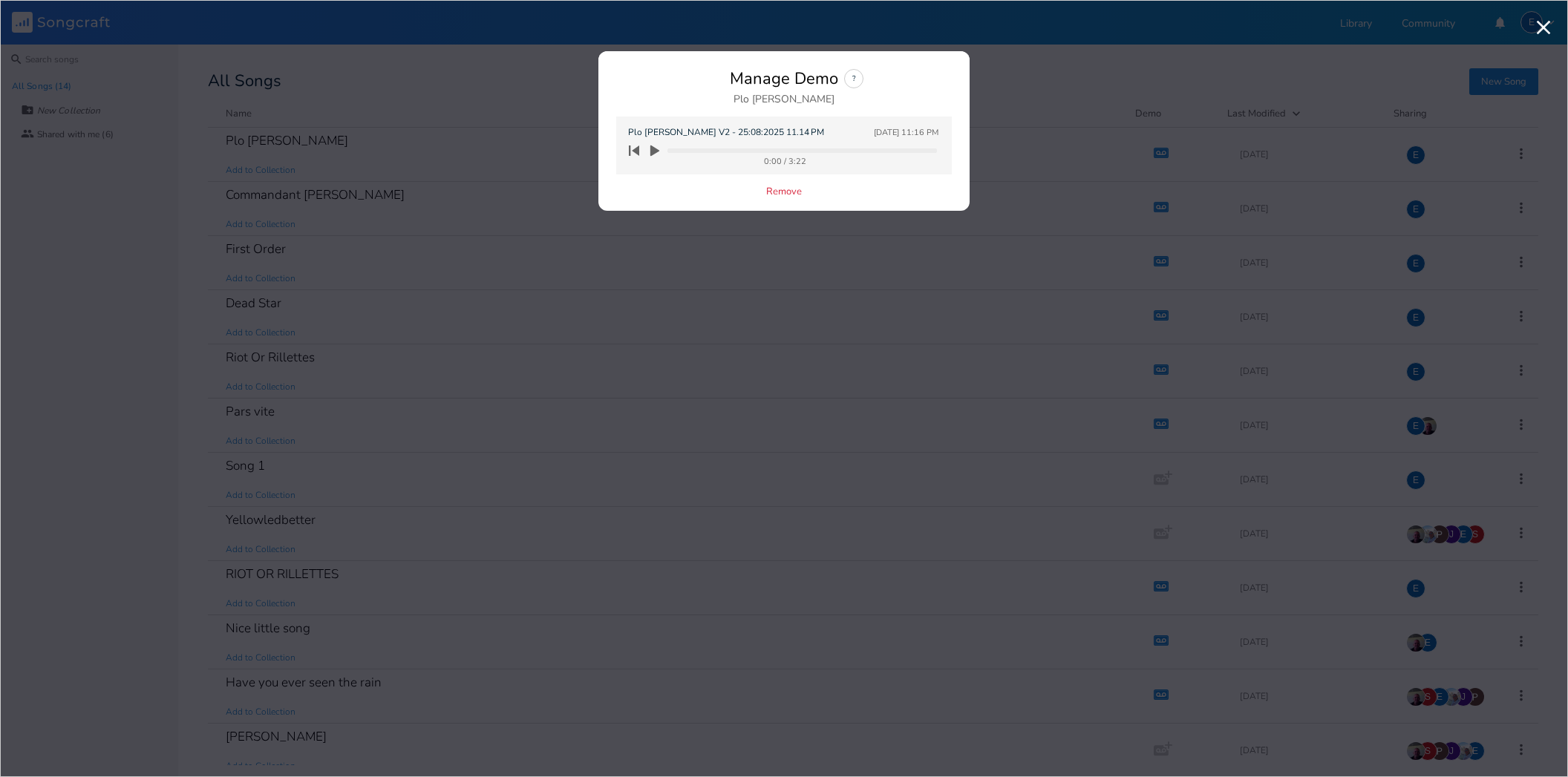
click at [654, 149] on icon "button" at bounding box center [654, 150] width 9 height 11
